Goal: Check status

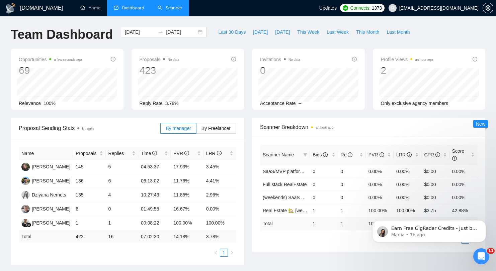
click at [168, 7] on link "Scanner" at bounding box center [170, 8] width 25 height 6
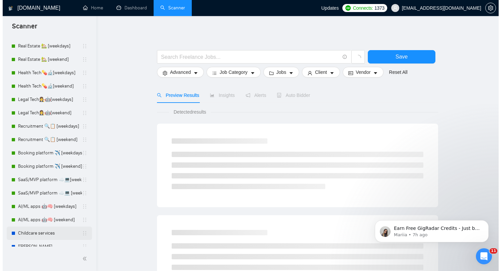
scroll to position [88, 0]
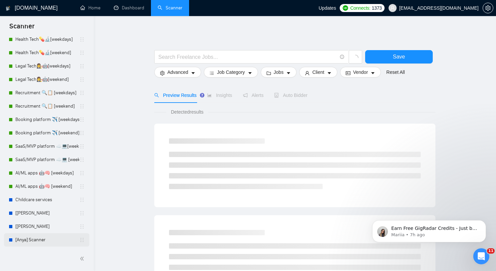
click at [31, 240] on link "[Anya] Scanner" at bounding box center [47, 239] width 64 height 13
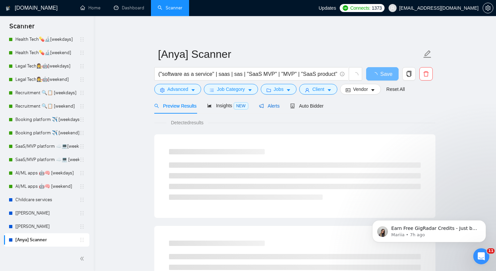
click at [270, 104] on span "Alerts" at bounding box center [269, 105] width 21 height 5
